Goal: Check status: Check status

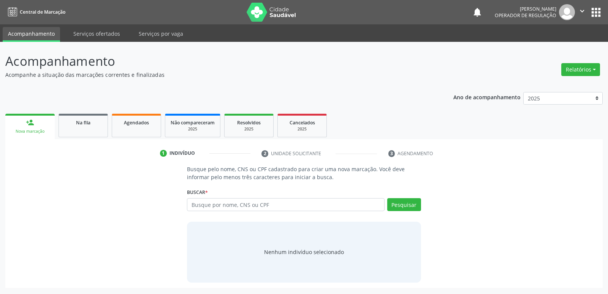
click at [155, 130] on link "Agendados" at bounding box center [136, 126] width 49 height 24
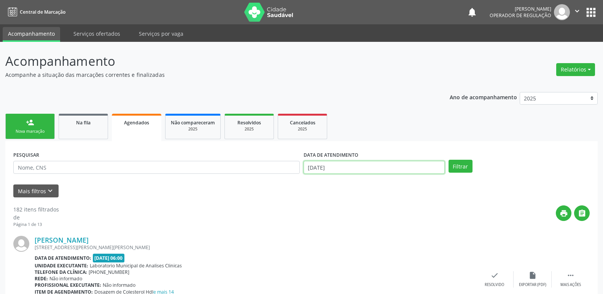
drag, startPoint x: 330, startPoint y: 166, endPoint x: 352, endPoint y: 170, distance: 21.9
click at [333, 166] on input "[DATE]" at bounding box center [373, 167] width 141 height 13
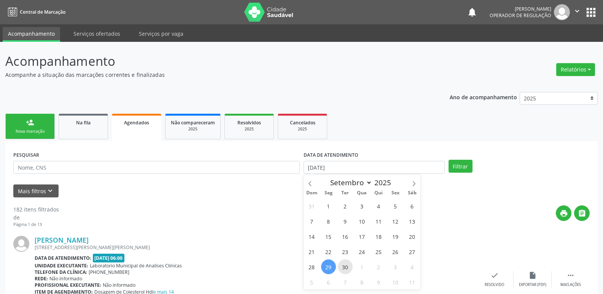
click at [346, 265] on span "30" at bounding box center [345, 266] width 15 height 15
type input "[DATE]"
click at [346, 265] on span "30" at bounding box center [345, 266] width 15 height 15
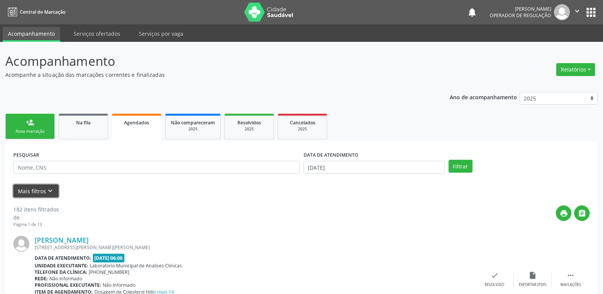
click at [33, 193] on button "Mais filtros keyboard_arrow_down" at bounding box center [35, 190] width 45 height 13
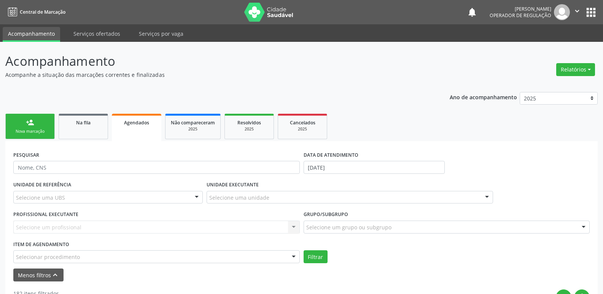
drag, startPoint x: 333, startPoint y: 227, endPoint x: 330, endPoint y: 216, distance: 11.3
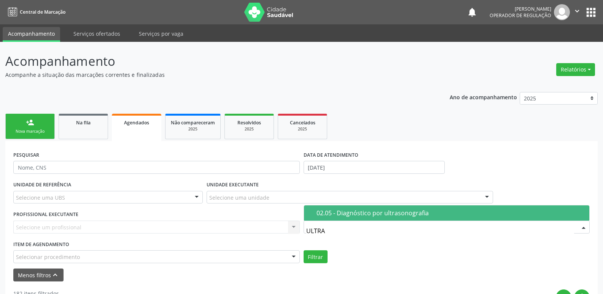
type input "ULTRAS"
click at [337, 214] on div "02.05 - Diagnóstico por ultrasonografia" at bounding box center [450, 213] width 268 height 6
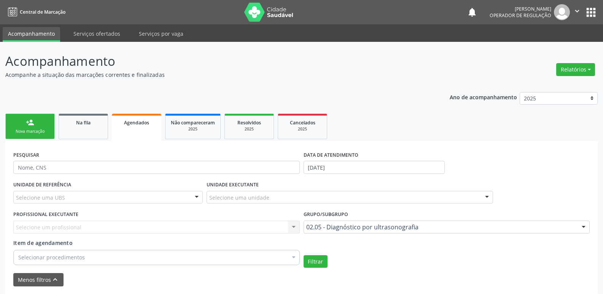
click at [79, 262] on div "Selecionar procedimentos" at bounding box center [156, 257] width 286 height 15
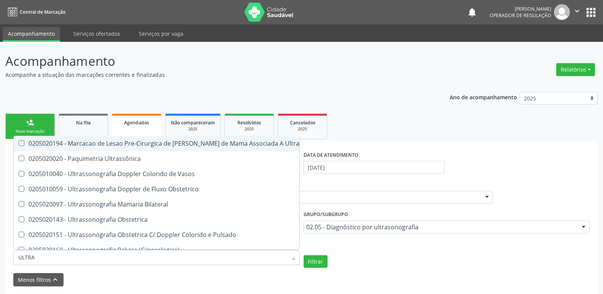
type input "ULTRAS"
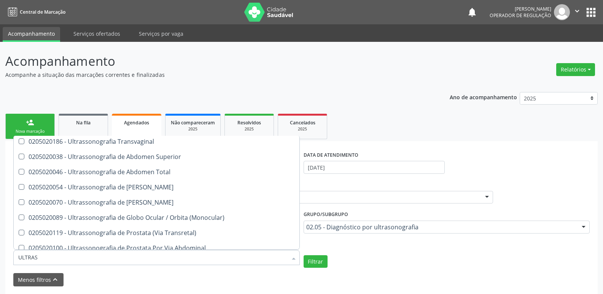
scroll to position [152, 0]
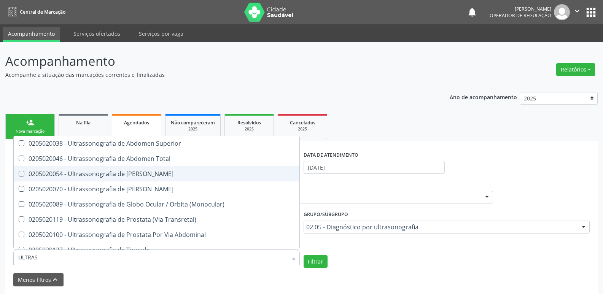
click at [143, 175] on div "0205020054 - Ultrassonografia de [PERSON_NAME]" at bounding box center [175, 174] width 315 height 6
checkbox Urinario "true"
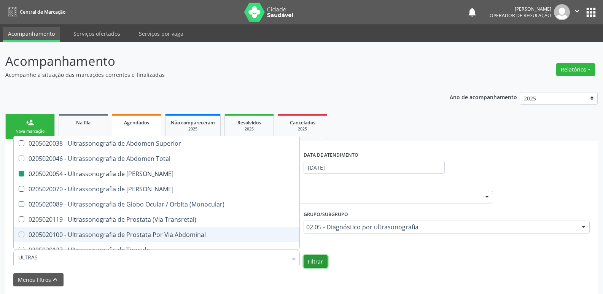
checkbox Ultrassônica "true"
checkbox Urinario "false"
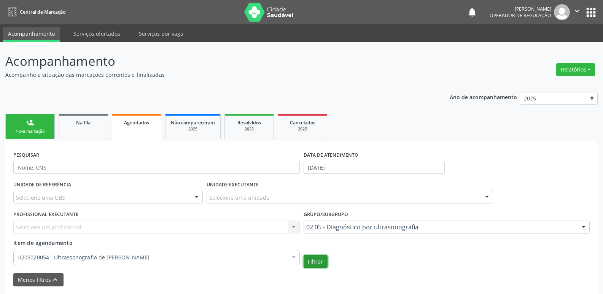
click at [314, 264] on button "Filtrar" at bounding box center [315, 261] width 24 height 13
drag, startPoint x: 591, startPoint y: 11, endPoint x: 587, endPoint y: 14, distance: 5.7
click at [591, 11] on button "apps" at bounding box center [590, 12] width 13 height 13
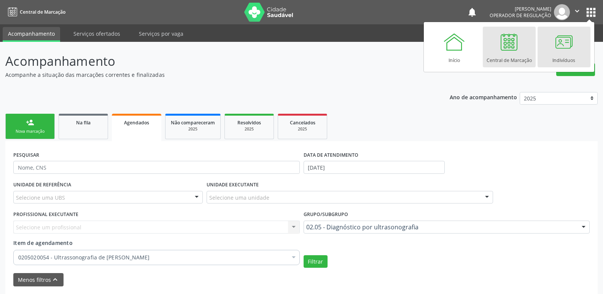
click at [567, 46] on div at bounding box center [563, 41] width 23 height 23
